Goal: Navigation & Orientation: Find specific page/section

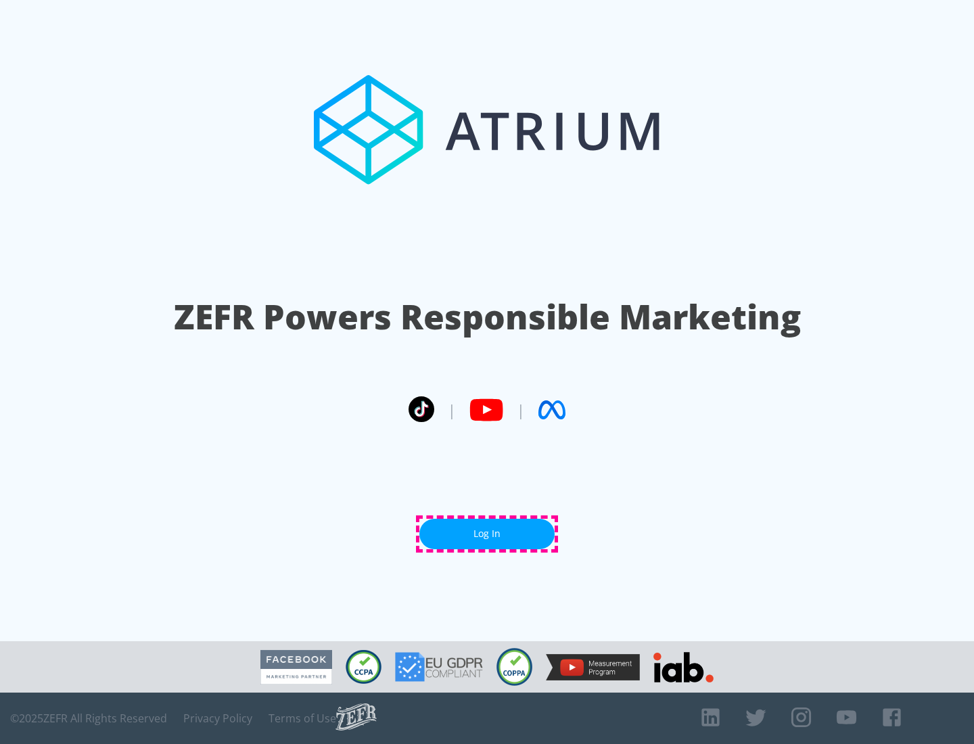
click at [487, 534] on link "Log In" at bounding box center [487, 534] width 135 height 30
